Goal: Transaction & Acquisition: Obtain resource

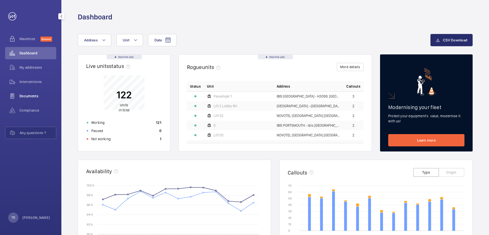
click at [29, 97] on span "Documents" at bounding box center [37, 96] width 37 height 5
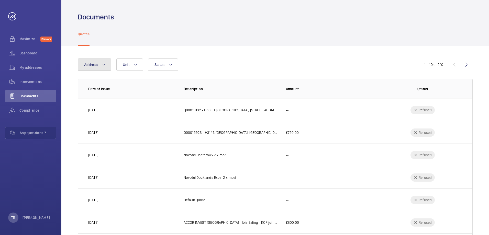
click at [104, 65] on mat-icon at bounding box center [104, 65] width 4 height 6
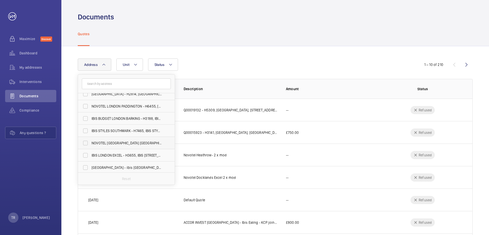
scroll to position [197, 0]
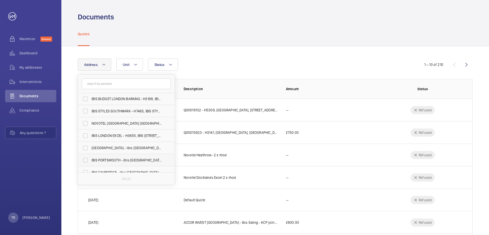
click at [108, 159] on span "IBIS PORTSMOUTH - ibis [GEOGRAPHIC_DATA]" at bounding box center [126, 160] width 70 height 5
click at [90, 159] on input "IBIS PORTSMOUTH - ibis [GEOGRAPHIC_DATA]" at bounding box center [85, 160] width 10 height 10
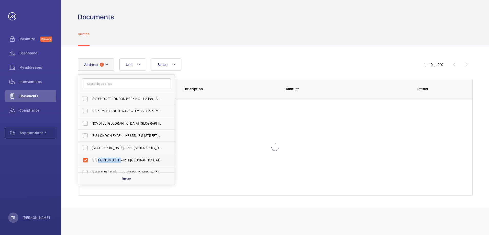
click at [108, 159] on span "IBIS PORTSMOUTH - ibis [GEOGRAPHIC_DATA]" at bounding box center [126, 160] width 70 height 5
click at [90, 159] on input "IBIS PORTSMOUTH - ibis [GEOGRAPHIC_DATA]" at bounding box center [85, 160] width 10 height 10
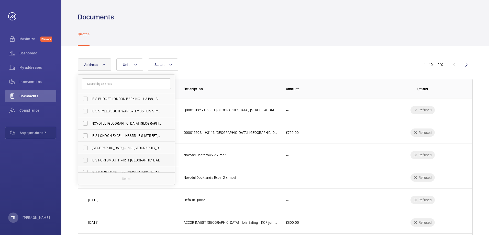
drag, startPoint x: 108, startPoint y: 159, endPoint x: 85, endPoint y: 160, distance: 23.0
click at [85, 160] on label "IBIS PORTSMOUTH - ibis [GEOGRAPHIC_DATA]" at bounding box center [122, 160] width 89 height 12
click at [85, 160] on input "IBIS PORTSMOUTH - ibis [GEOGRAPHIC_DATA]" at bounding box center [85, 160] width 10 height 10
checkbox input "true"
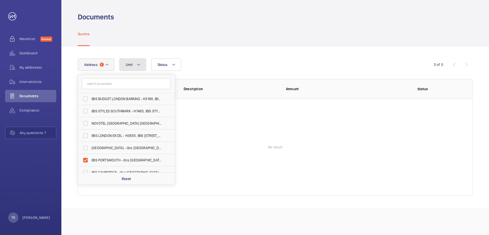
click at [139, 64] on mat-icon at bounding box center [138, 65] width 4 height 6
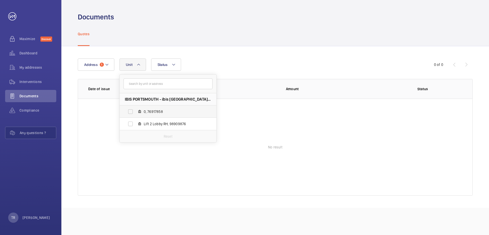
click at [132, 111] on label "0, 76917858" at bounding box center [164, 112] width 88 height 12
click at [132, 111] on input "0, 76917858" at bounding box center [130, 112] width 10 height 10
checkbox input "true"
click at [131, 123] on label "Lift 2 Lobby RH, 98909876" at bounding box center [164, 124] width 88 height 12
click at [131, 123] on input "Lift 2 Lobby RH, 98909876" at bounding box center [130, 124] width 10 height 10
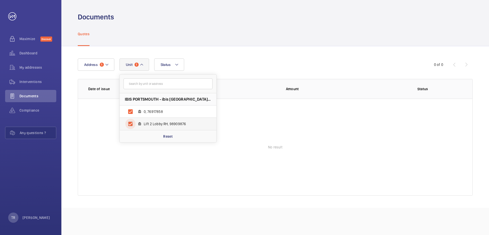
checkbox input "true"
click at [30, 53] on span "Dashboard" at bounding box center [37, 53] width 37 height 5
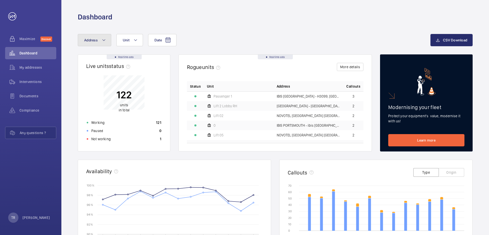
click at [103, 40] on mat-icon at bounding box center [104, 40] width 4 height 6
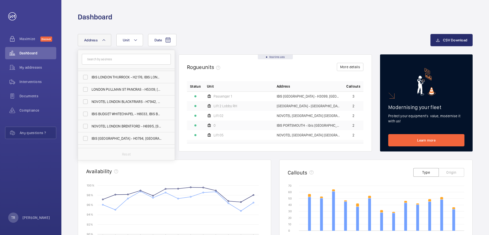
scroll to position [43, 0]
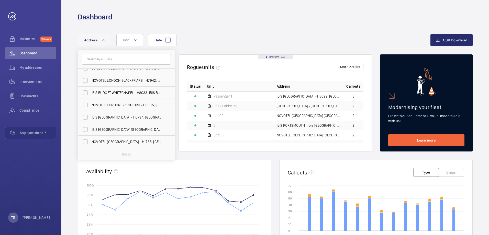
click at [209, 125] on mat-icon at bounding box center [209, 125] width 5 height 6
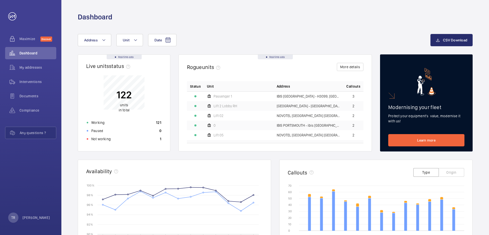
click at [198, 126] on td at bounding box center [195, 126] width 17 height 10
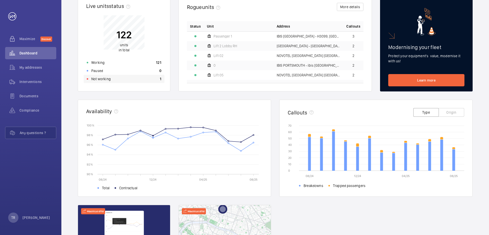
scroll to position [26, 0]
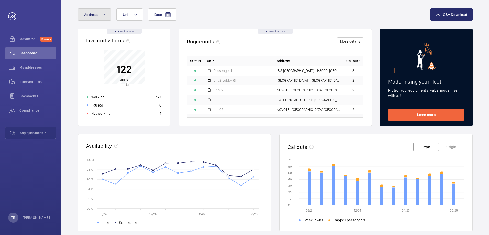
click at [104, 14] on mat-icon at bounding box center [104, 14] width 4 height 6
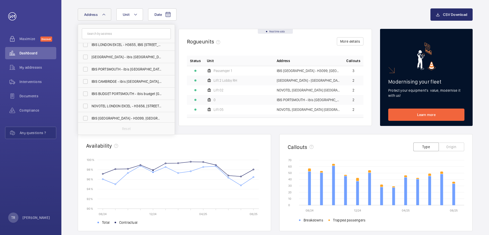
scroll to position [198, 0]
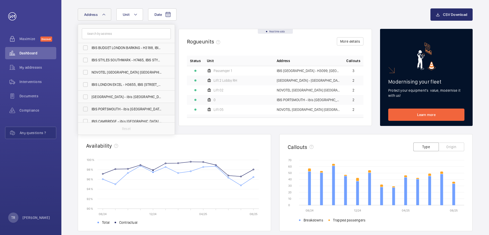
click at [118, 107] on span "IBIS PORTSMOUTH - ibis [GEOGRAPHIC_DATA]" at bounding box center [126, 109] width 70 height 5
click at [90, 107] on input "IBIS PORTSMOUTH - ibis [GEOGRAPHIC_DATA]" at bounding box center [85, 109] width 10 height 10
checkbox input "true"
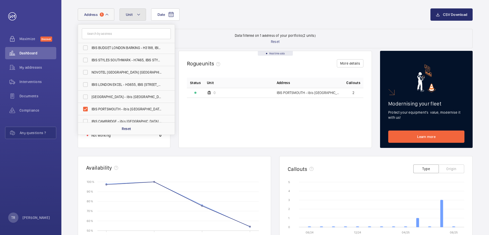
click at [137, 13] on mat-icon at bounding box center [138, 14] width 4 height 6
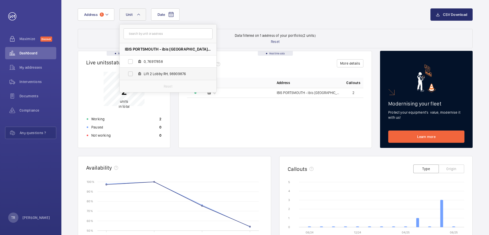
click at [144, 74] on span "Lift 2 Lobby RH, 98909876" at bounding box center [173, 73] width 59 height 5
click at [135, 74] on input "Lift 2 Lobby RH, 98909876" at bounding box center [130, 74] width 10 height 10
checkbox input "true"
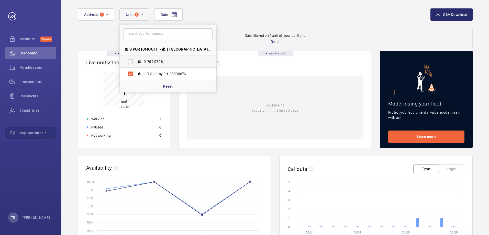
click at [148, 61] on span "0, 76917858" at bounding box center [173, 61] width 59 height 5
click at [135, 61] on input "0, 76917858" at bounding box center [130, 61] width 10 height 10
checkbox input "true"
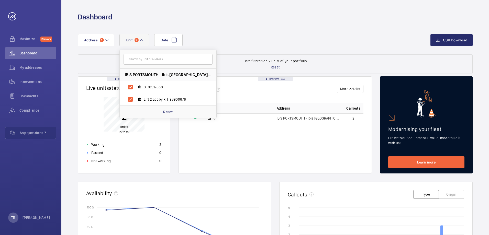
click at [224, 121] on td "0" at bounding box center [239, 118] width 70 height 10
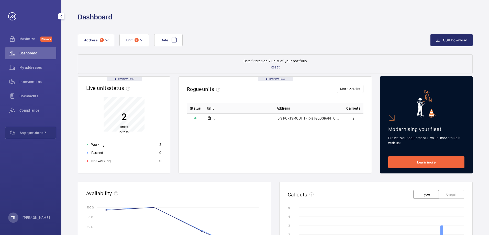
click at [26, 55] on span "Dashboard" at bounding box center [37, 53] width 37 height 5
click at [35, 54] on span "Dashboard" at bounding box center [37, 53] width 37 height 5
click at [31, 66] on span "My addresses" at bounding box center [37, 67] width 37 height 5
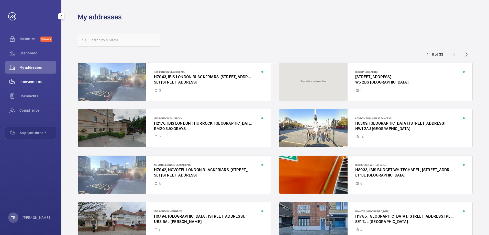
click at [30, 79] on div "Interventions" at bounding box center [30, 82] width 51 height 12
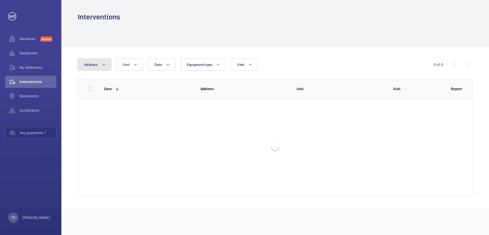
click at [106, 64] on button "Address" at bounding box center [94, 65] width 33 height 12
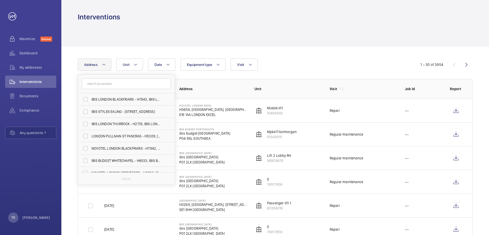
click at [233, 158] on td "IBIS [GEOGRAPHIC_DATA] [GEOGRAPHIC_DATA]" at bounding box center [208, 158] width 75 height 24
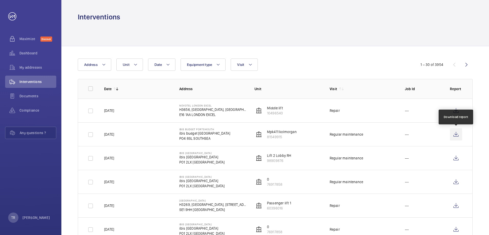
click at [455, 134] on wm-front-icon-button at bounding box center [455, 134] width 12 height 12
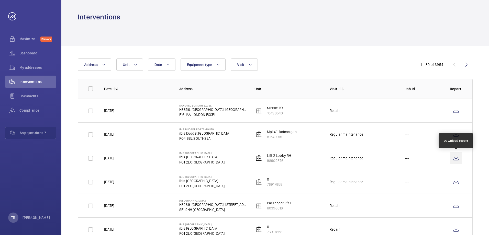
click at [455, 158] on wm-front-icon-button at bounding box center [455, 158] width 12 height 12
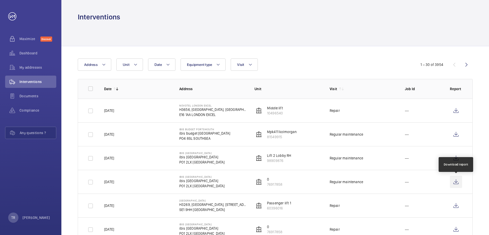
click at [457, 183] on wm-front-icon-button at bounding box center [455, 182] width 12 height 12
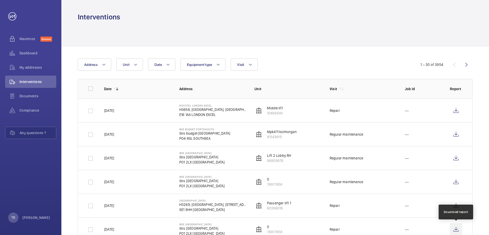
click at [455, 227] on wm-front-icon-button at bounding box center [455, 229] width 12 height 12
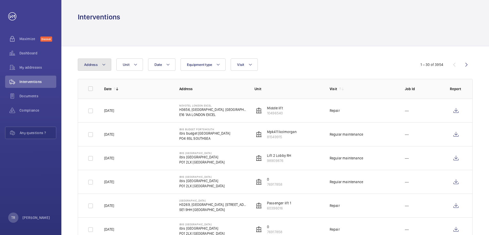
click at [103, 64] on mat-icon at bounding box center [104, 65] width 4 height 6
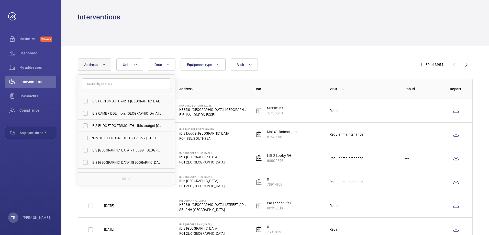
scroll to position [223, 0]
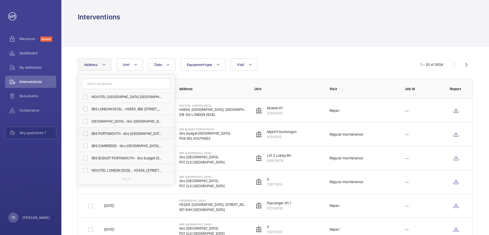
click at [86, 134] on label "IBIS PORTSMOUTH - ibis [GEOGRAPHIC_DATA]" at bounding box center [122, 134] width 89 height 12
click at [86, 134] on input "IBIS PORTSMOUTH - ibis [GEOGRAPHIC_DATA]" at bounding box center [85, 134] width 10 height 10
checkbox input "true"
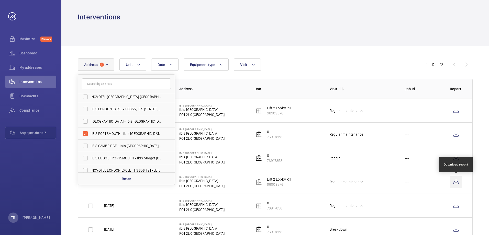
click at [456, 182] on wm-front-icon-button at bounding box center [455, 182] width 12 height 12
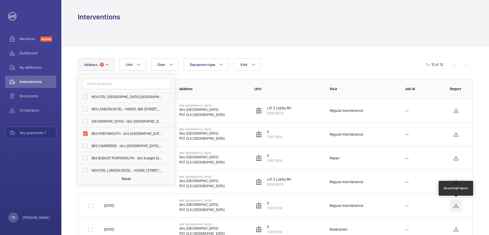
click at [456, 208] on wm-front-icon-button at bounding box center [455, 206] width 12 height 12
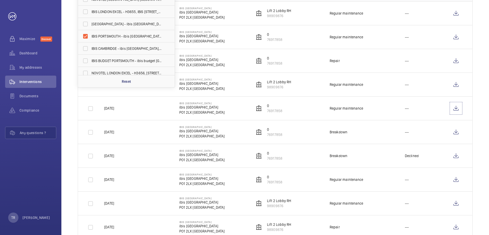
scroll to position [128, 0]
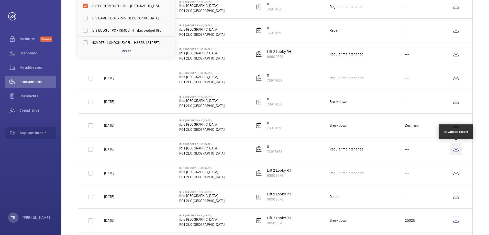
click at [455, 149] on wm-front-icon-button at bounding box center [455, 149] width 12 height 12
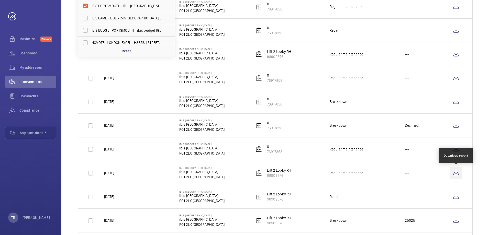
click at [455, 172] on wm-front-icon-button at bounding box center [455, 173] width 12 height 12
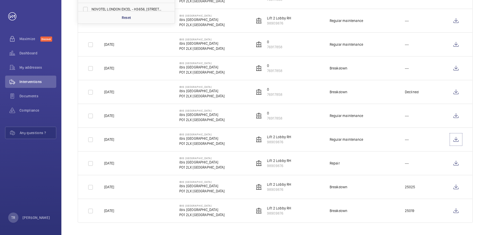
scroll to position [136, 0]
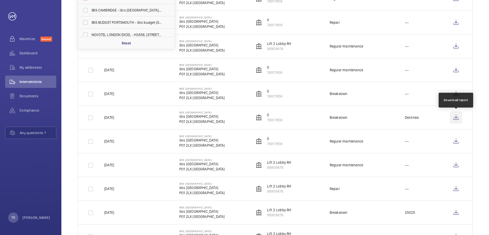
click at [456, 119] on wm-front-icon-button at bounding box center [455, 117] width 12 height 12
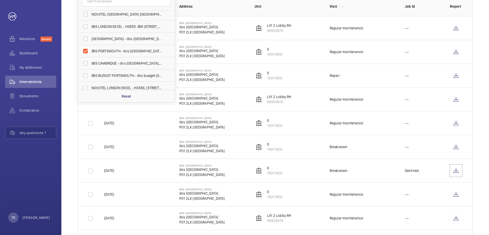
scroll to position [128, 0]
